Goal: Find specific page/section: Find specific page/section

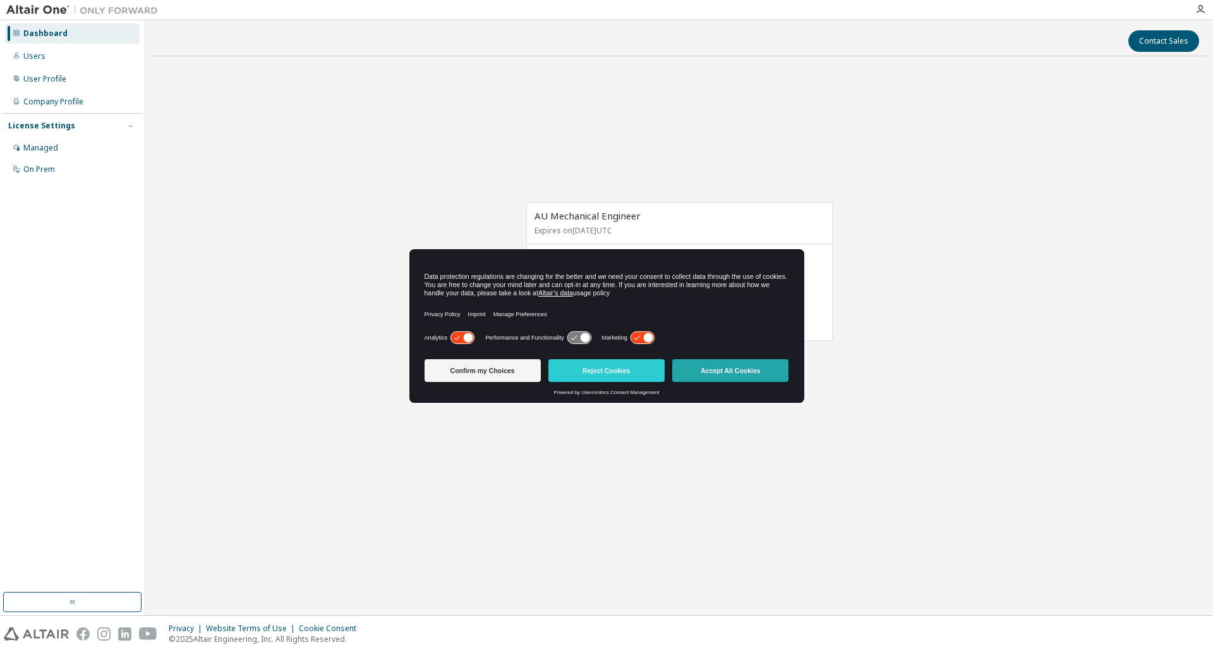
click at [748, 363] on button "Accept All Cookies" at bounding box center [730, 370] width 116 height 23
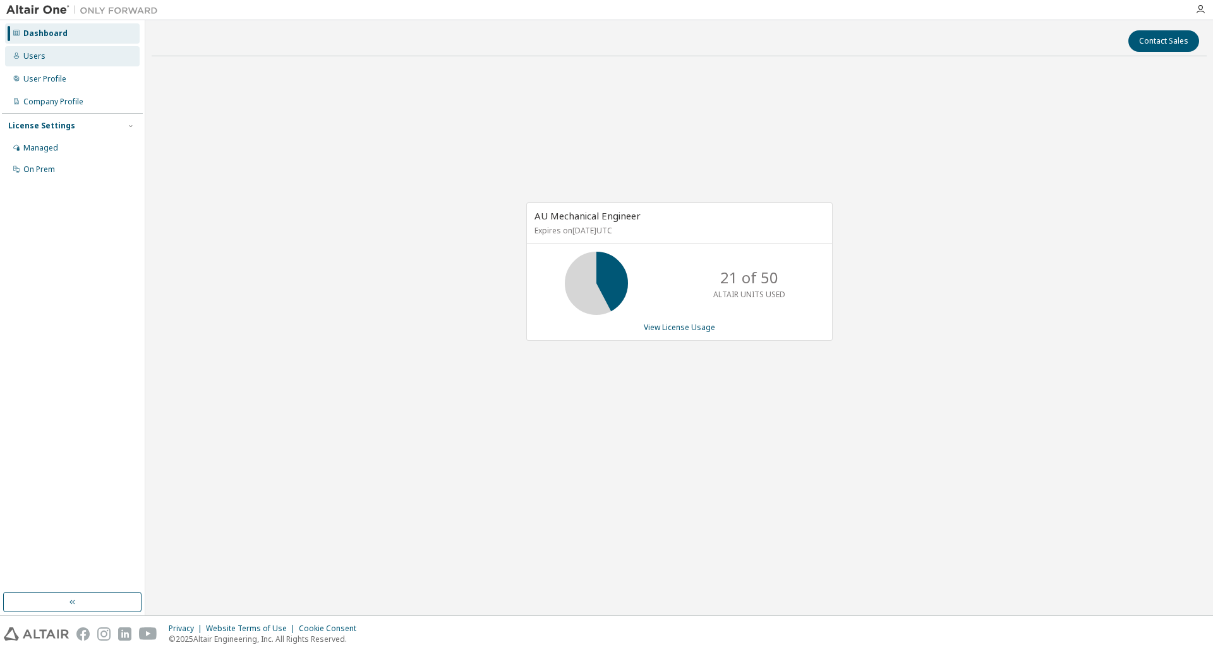
click at [55, 64] on div "Users" at bounding box center [72, 56] width 135 height 20
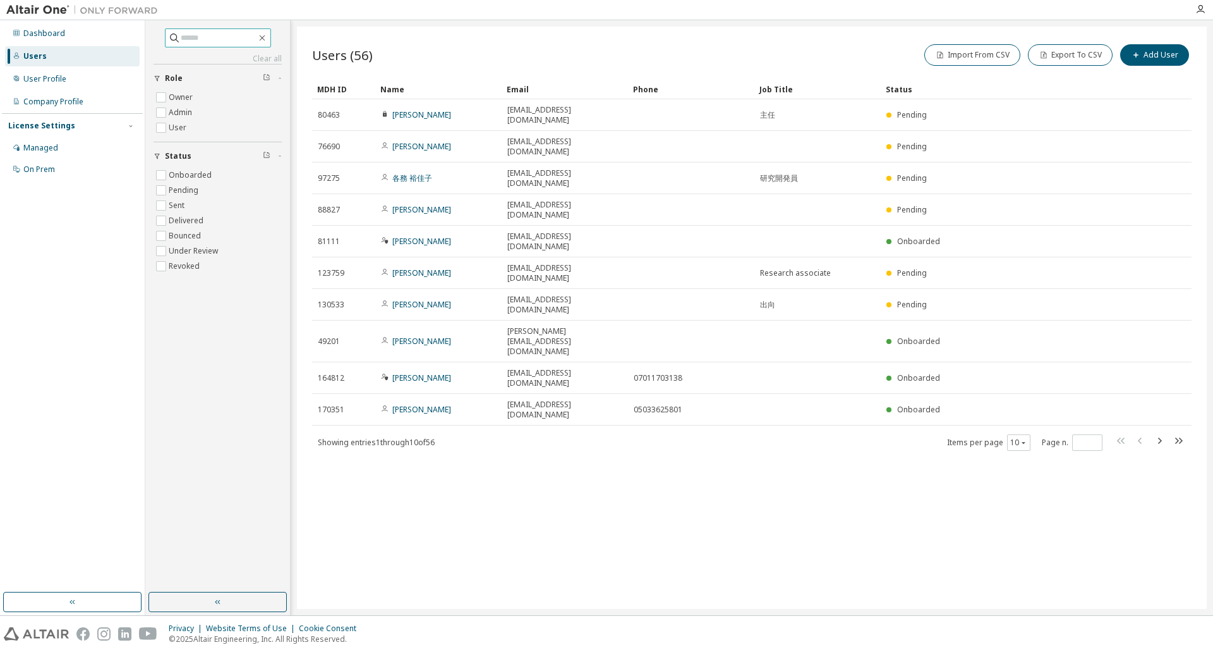
click at [195, 42] on input "text" at bounding box center [219, 38] width 76 height 13
type input "******"
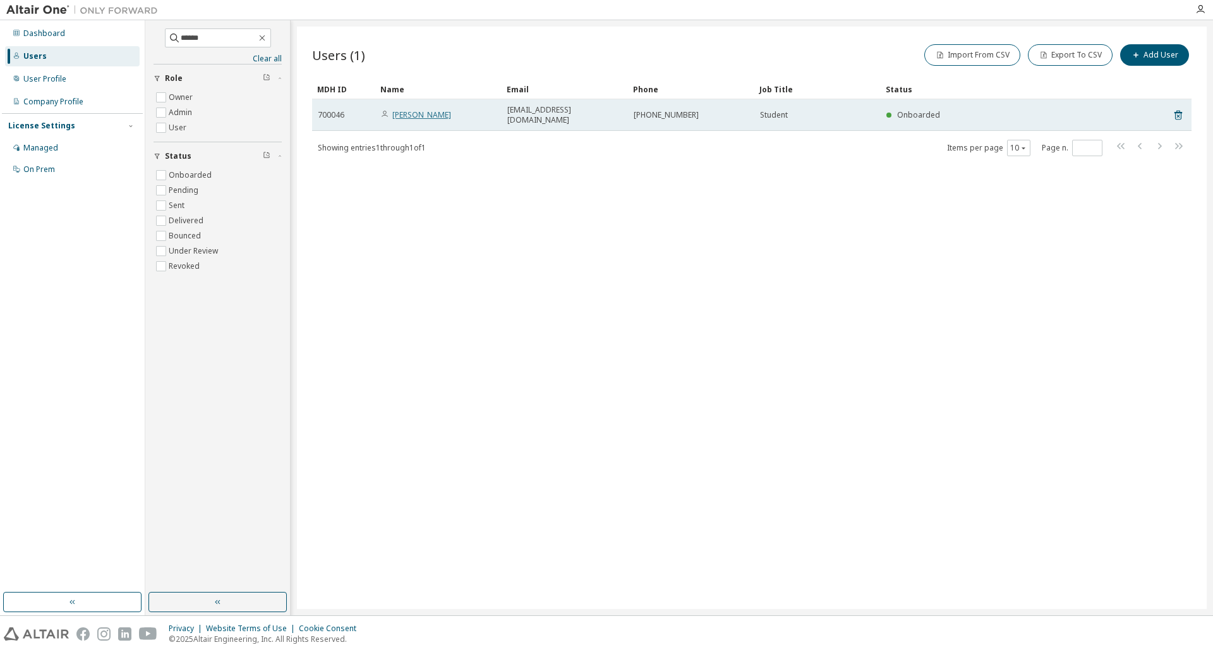
click at [442, 109] on link "Yusuke Komeda" at bounding box center [421, 114] width 59 height 11
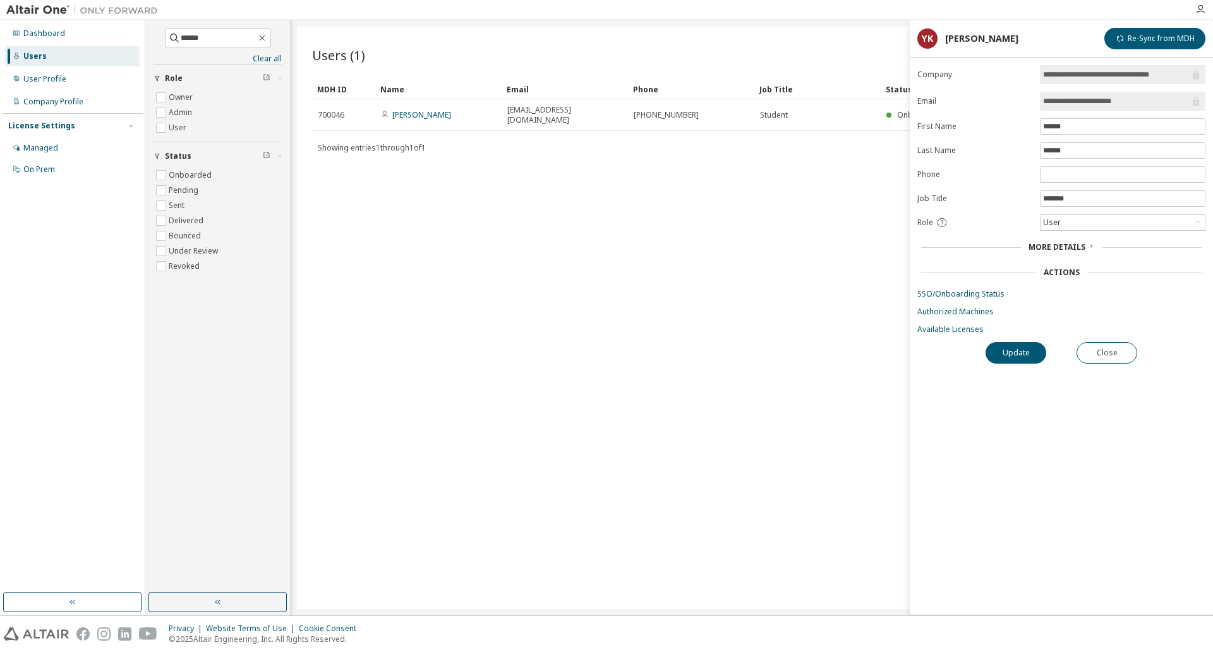
click at [44, 60] on div "Users" at bounding box center [34, 56] width 23 height 10
click at [267, 41] on icon "button" at bounding box center [262, 38] width 10 height 10
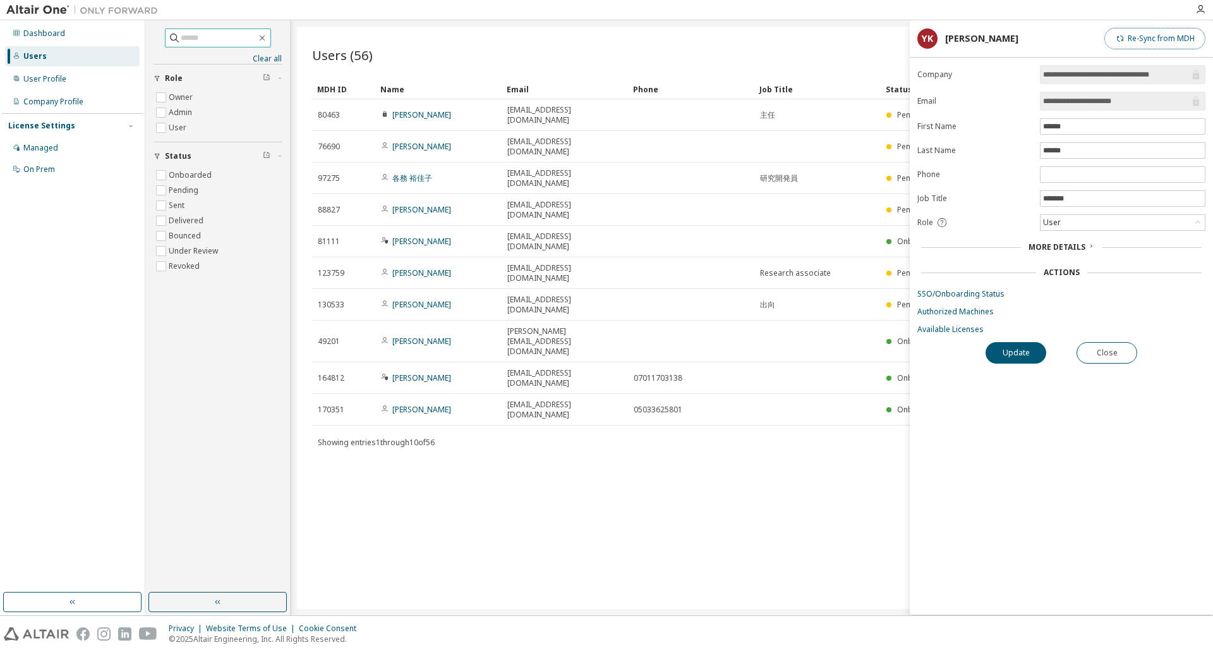
click at [1112, 38] on button "Re-Sync from MDH" at bounding box center [1155, 38] width 101 height 21
click at [882, 53] on div "Import From CSV Export To CSV Add User" at bounding box center [972, 55] width 440 height 27
click at [790, 50] on div "Import From CSV Export To CSV Add User" at bounding box center [972, 55] width 440 height 27
click at [59, 150] on div "Managed" at bounding box center [72, 148] width 135 height 20
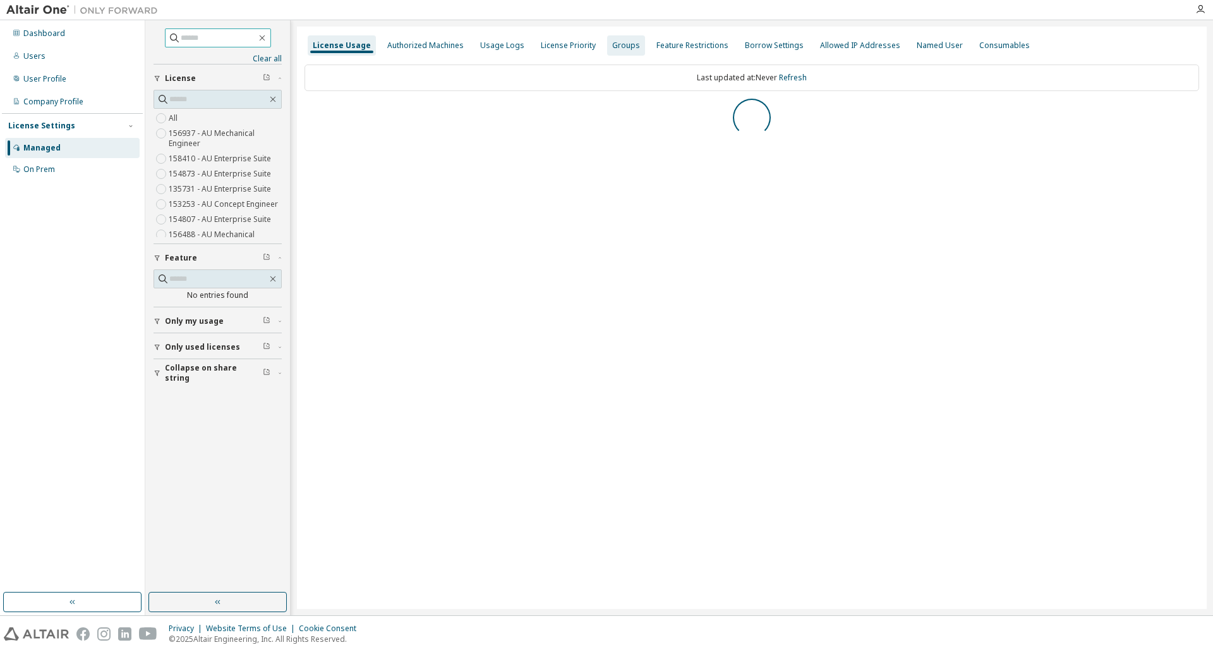
click at [614, 40] on div "Groups" at bounding box center [626, 45] width 28 height 10
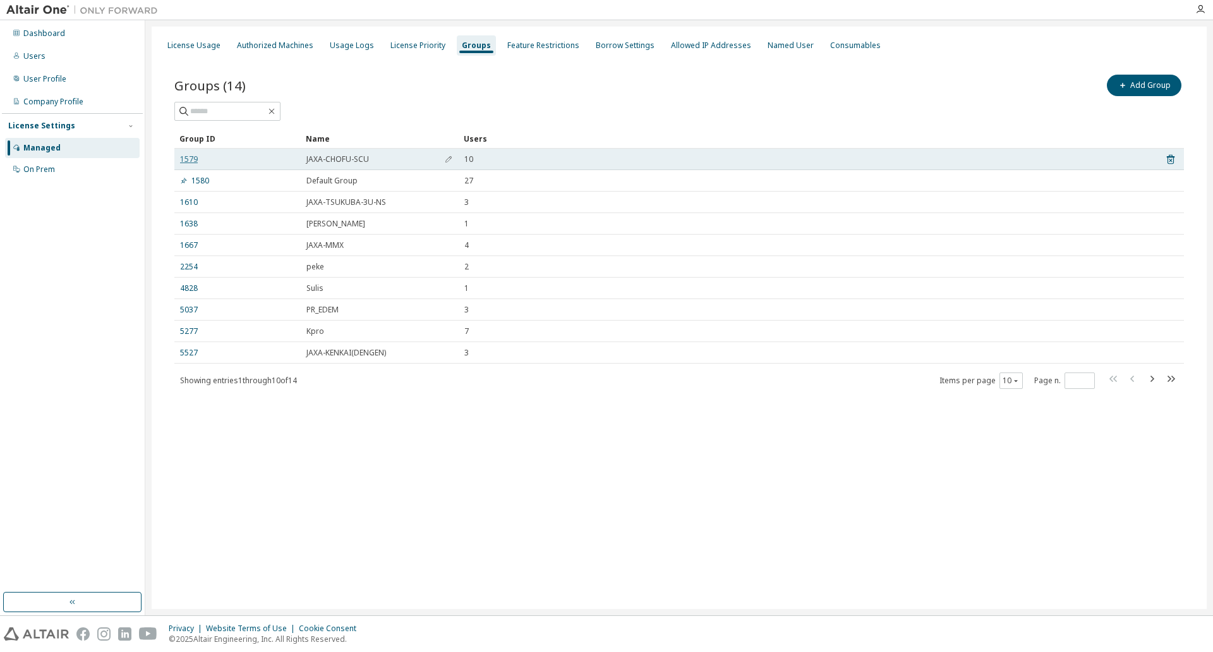
click at [186, 159] on link "1579" at bounding box center [189, 159] width 18 height 10
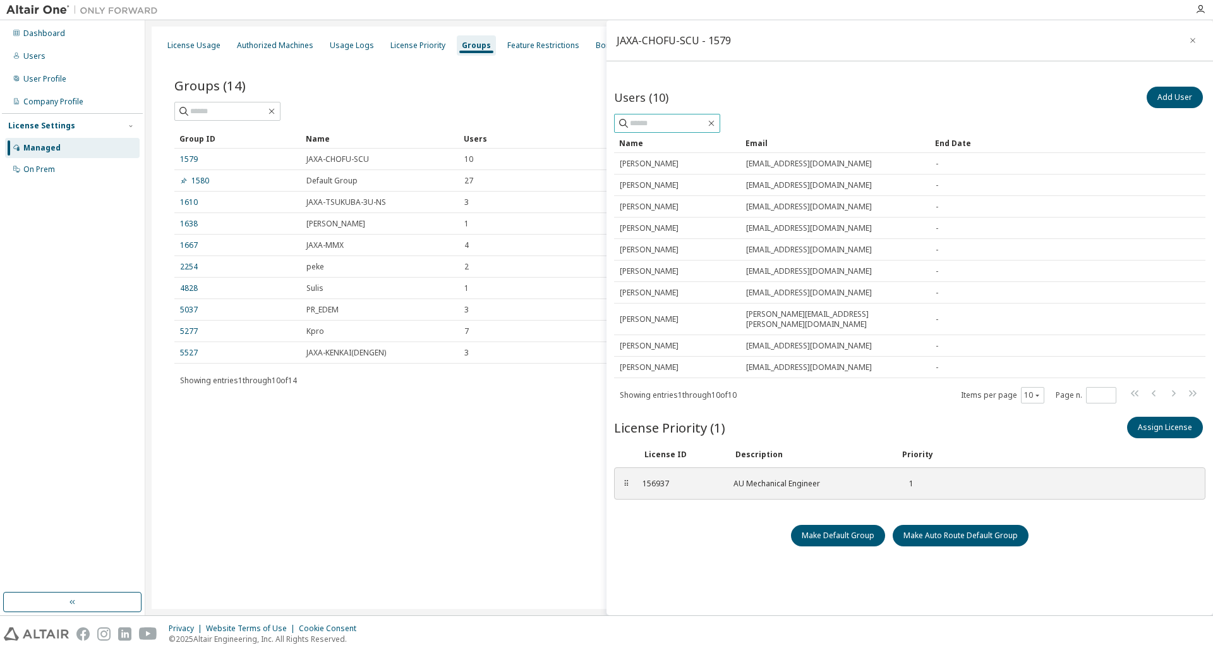
click at [667, 120] on input "text" at bounding box center [668, 123] width 76 height 13
type input "******"
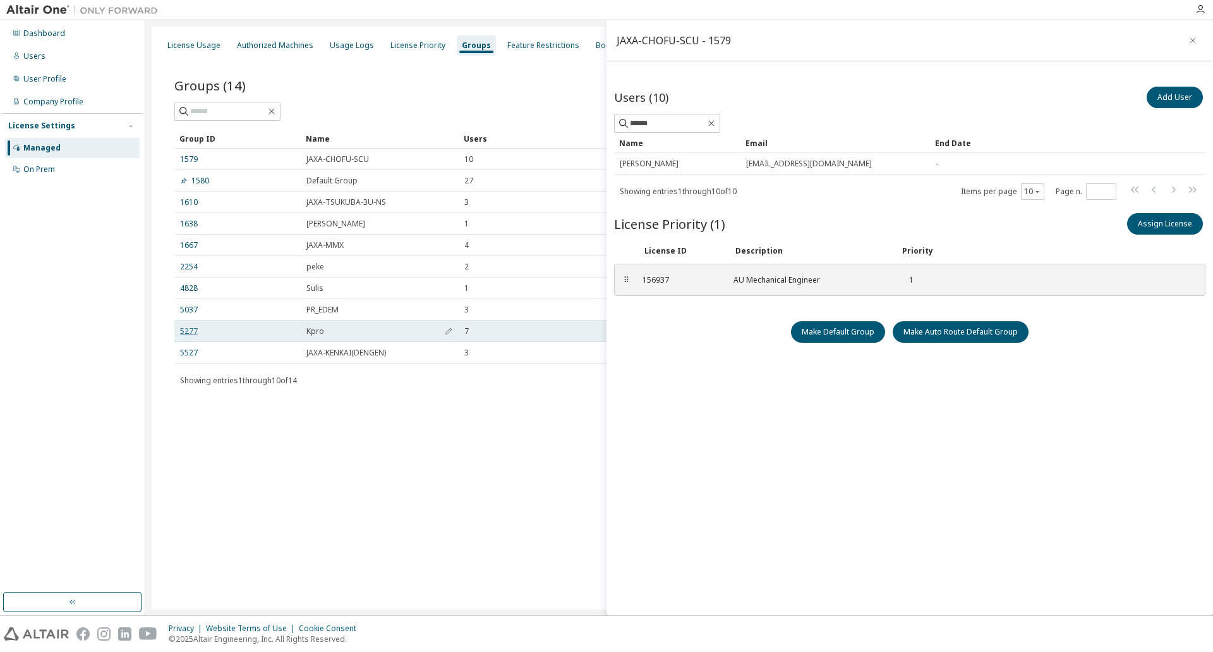
click at [190, 329] on link "5277" at bounding box center [189, 331] width 18 height 10
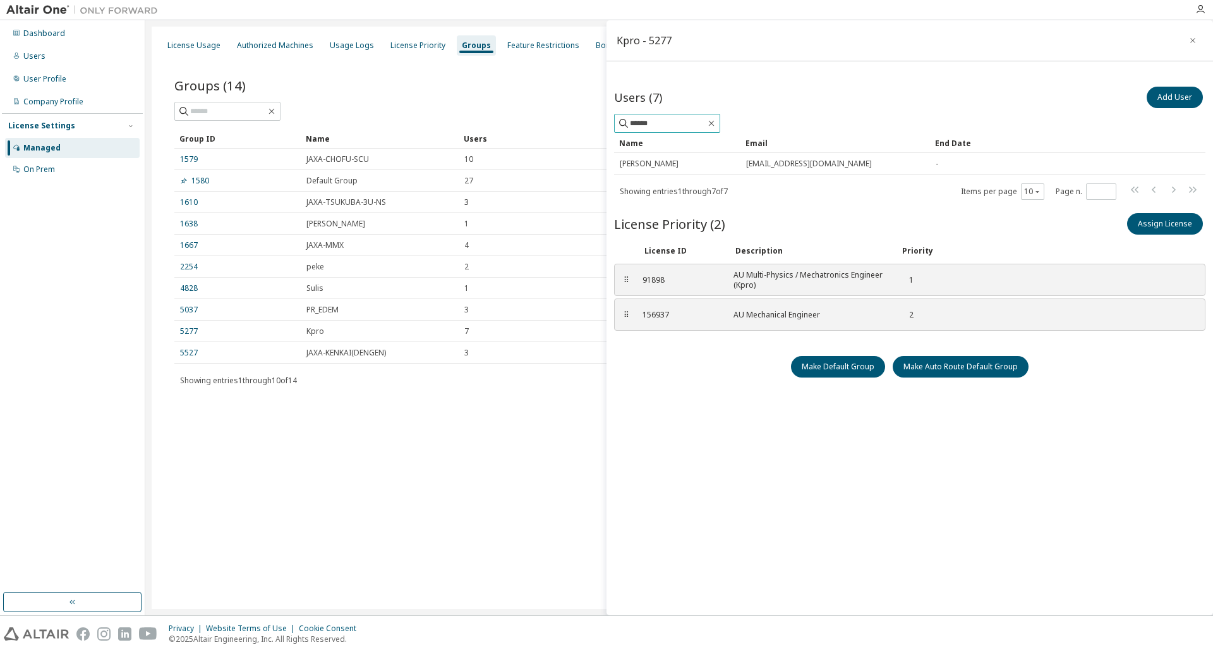
click at [684, 123] on input "******" at bounding box center [668, 123] width 76 height 13
